Goal: Information Seeking & Learning: Learn about a topic

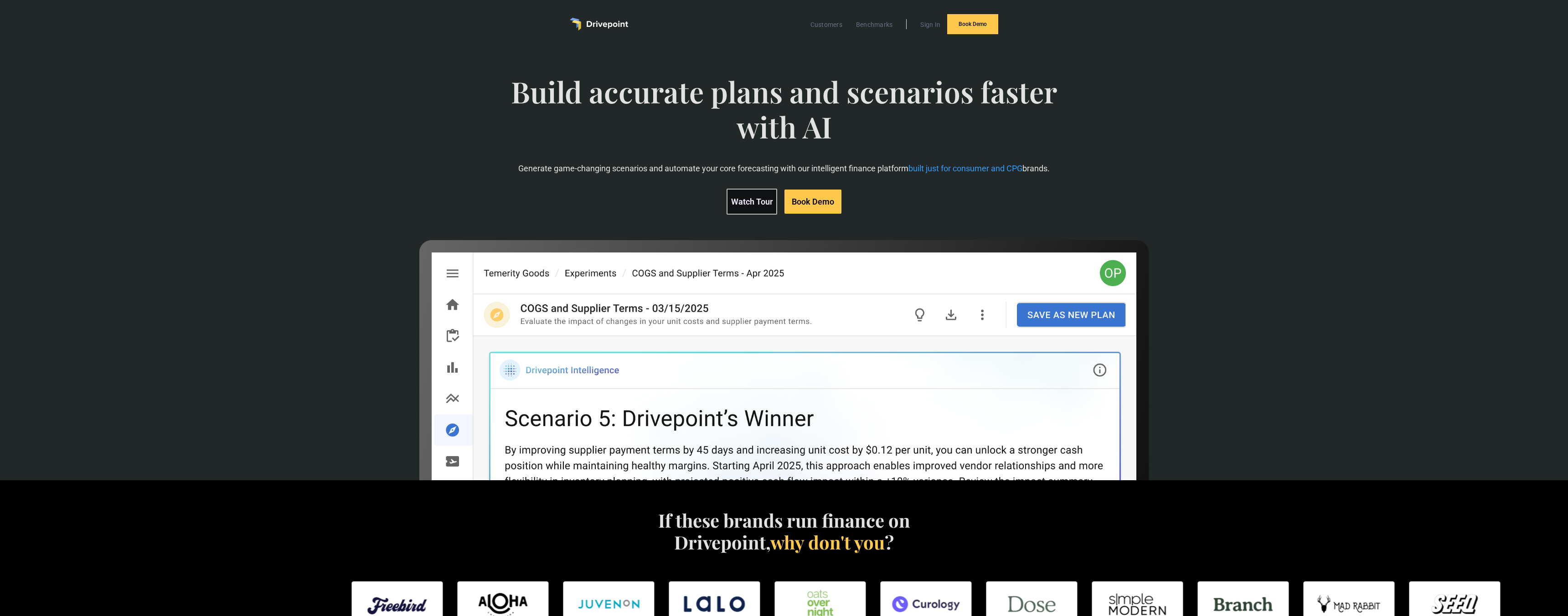
click at [464, 190] on div "Build accurate plans and scenarios faster with AI Generate game-changing scenar…" at bounding box center [784, 262] width 919 height 412
click at [754, 202] on link "Watch Tour" at bounding box center [752, 201] width 51 height 26
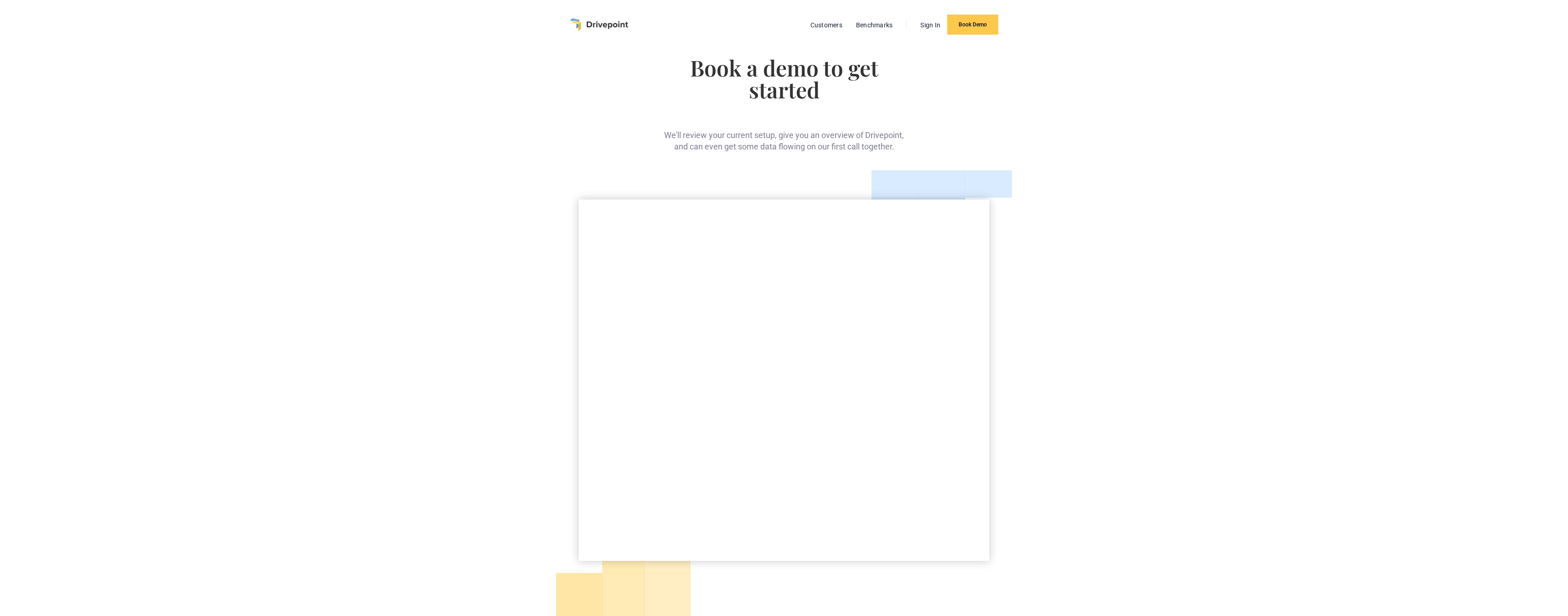
click at [614, 23] on img "home" at bounding box center [599, 24] width 58 height 13
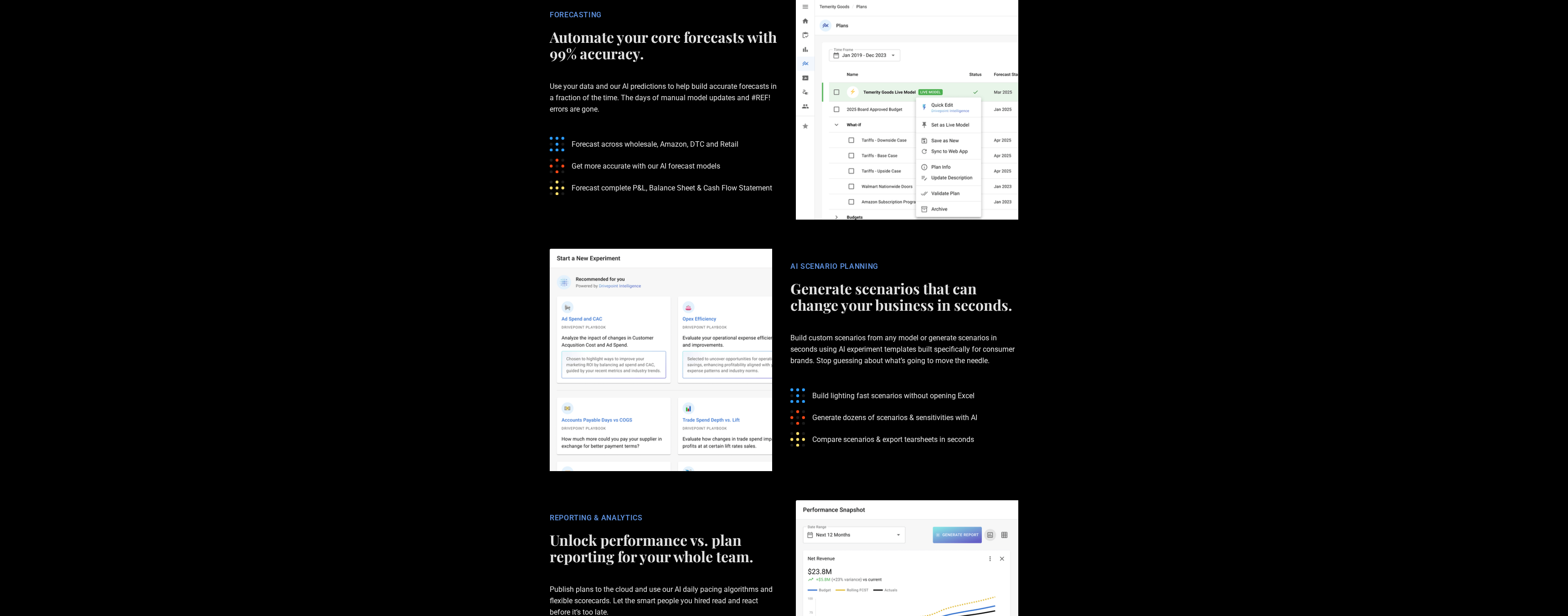
scroll to position [1530, 0]
